Goal: Navigation & Orientation: Find specific page/section

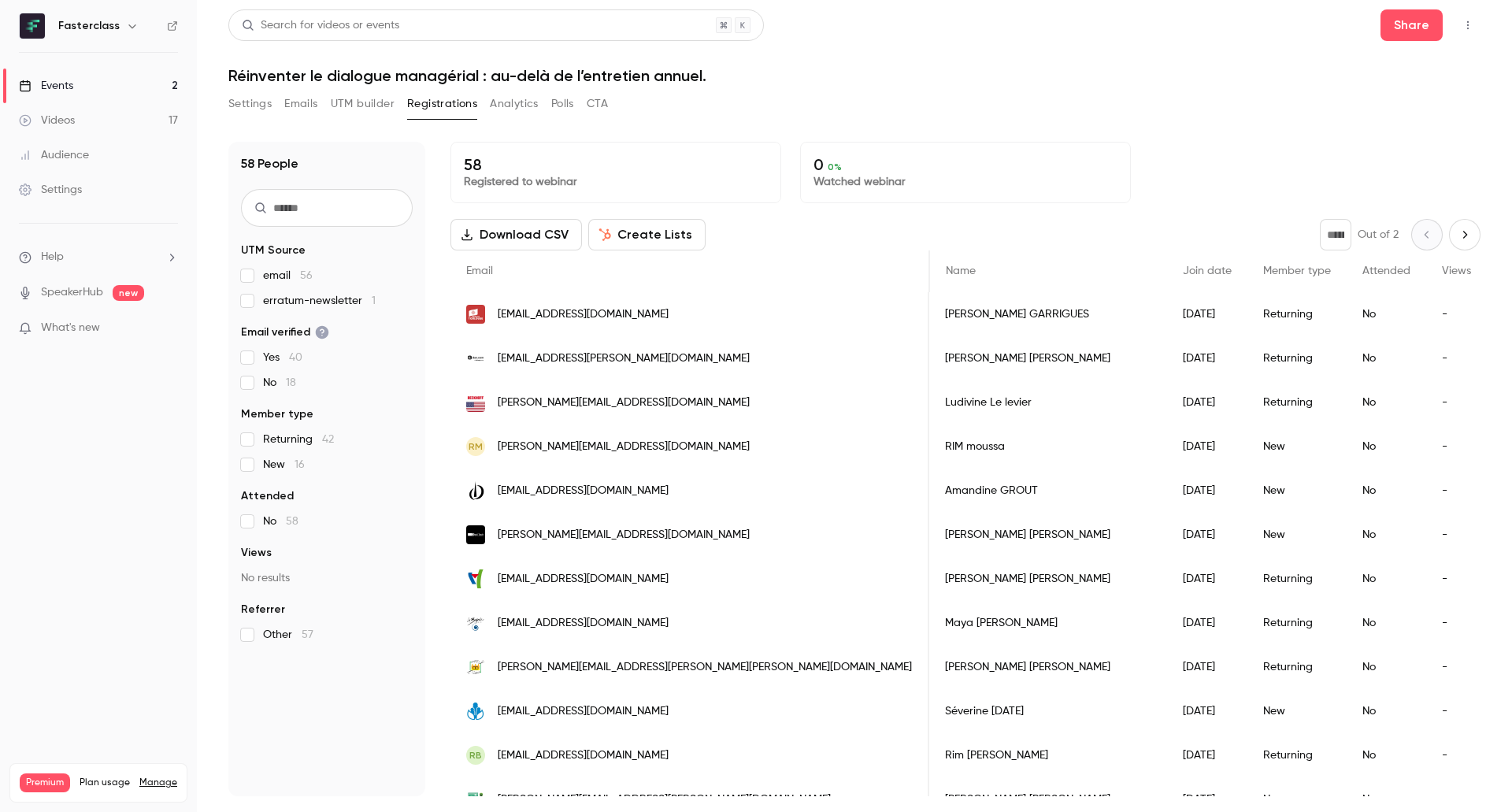
scroll to position [0, 729]
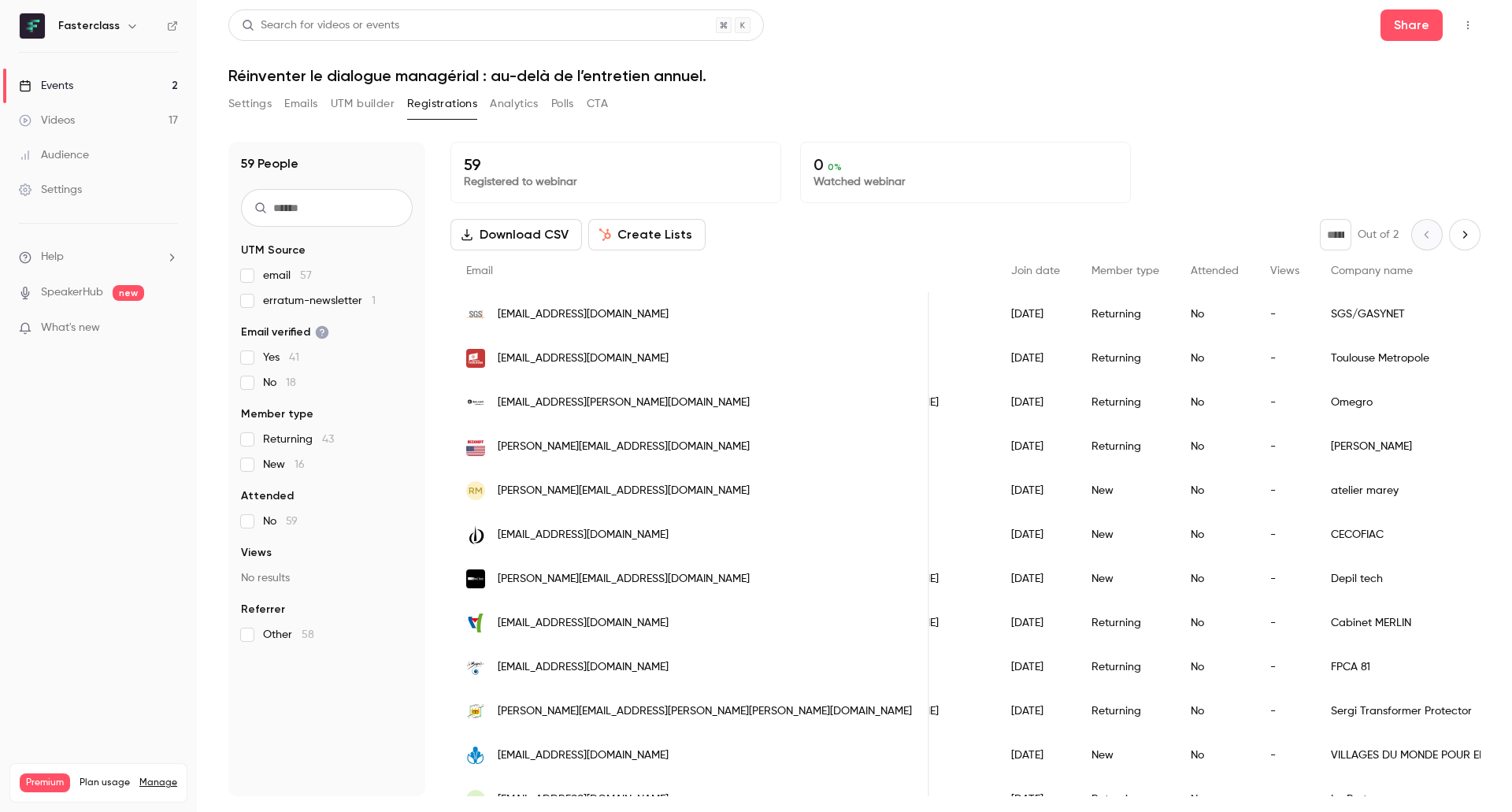
scroll to position [0, 59]
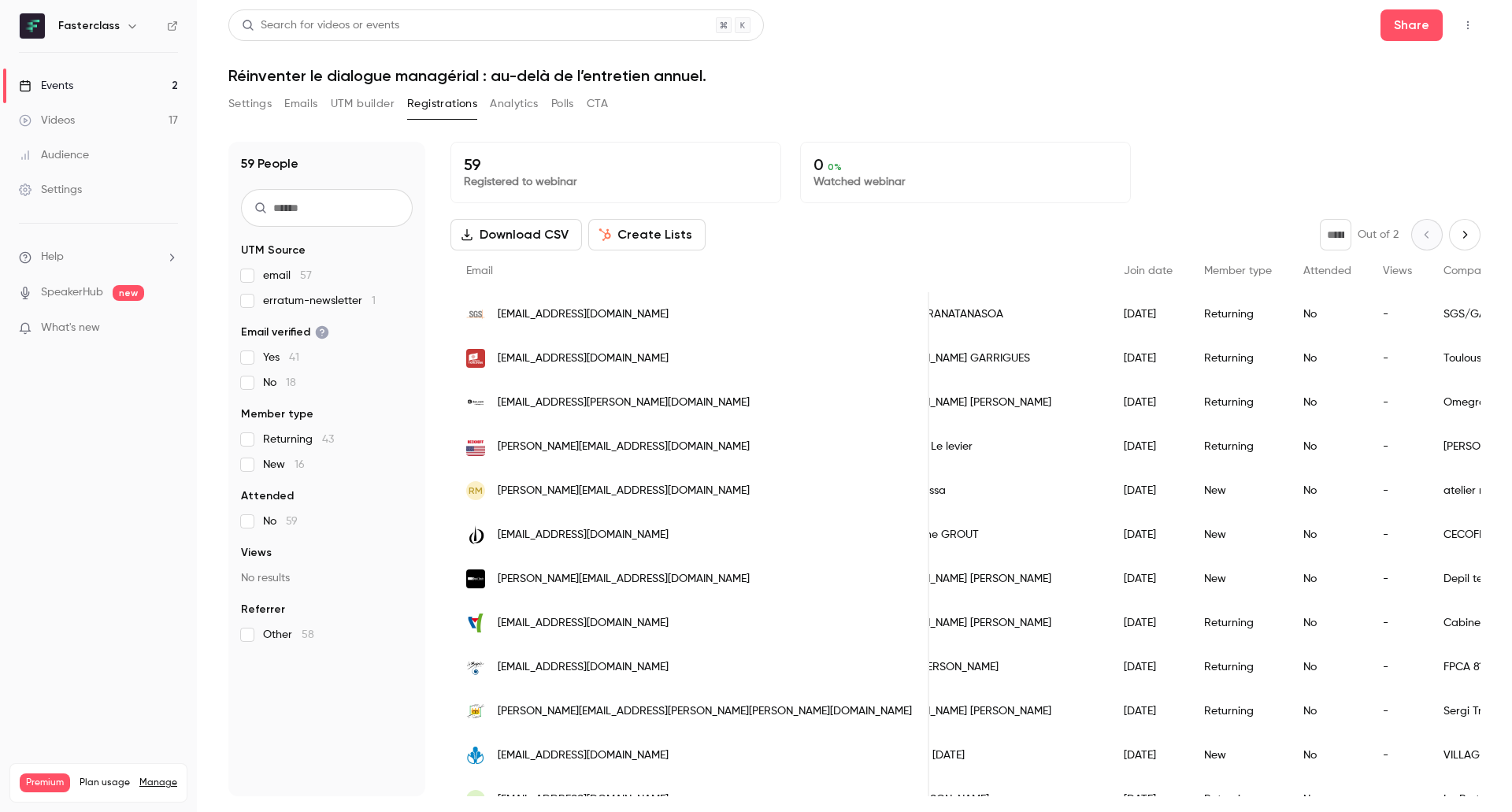
click at [57, 85] on div "Events" at bounding box center [46, 85] width 54 height 16
